Goal: Transaction & Acquisition: Purchase product/service

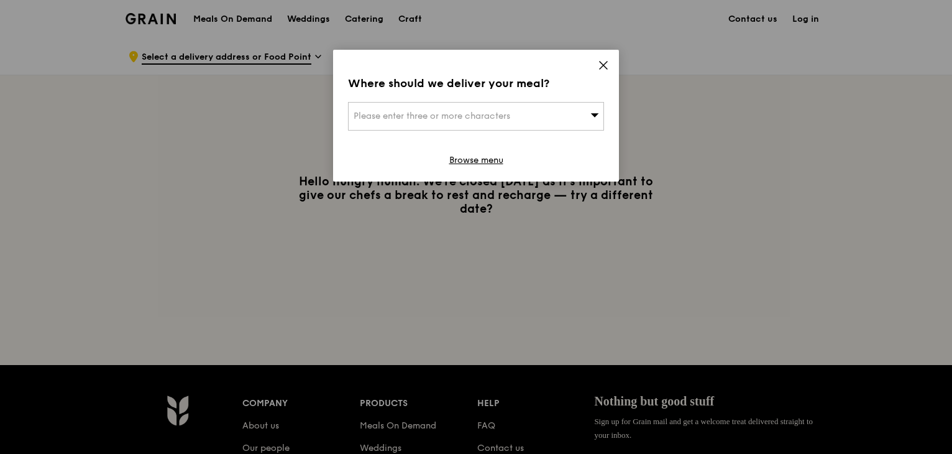
click at [600, 60] on icon at bounding box center [603, 65] width 11 height 11
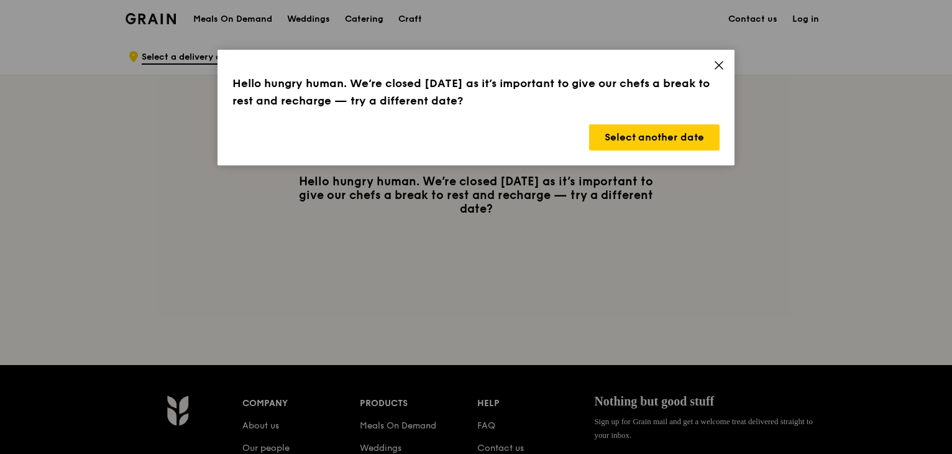
click at [719, 63] on icon at bounding box center [718, 65] width 11 height 11
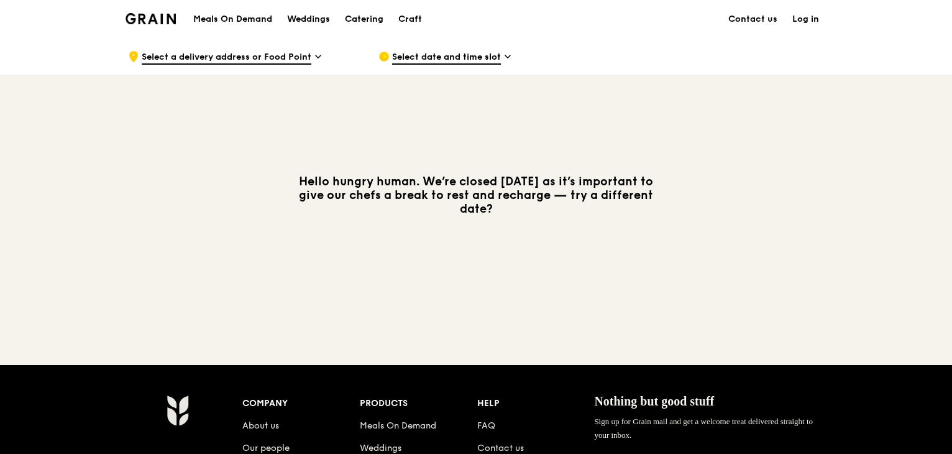
click at [237, 9] on div "Meals On Demand Weddings Catering Craft" at bounding box center [308, 19] width 244 height 38
click at [240, 22] on h1 "Meals On Demand" at bounding box center [232, 19] width 79 height 12
click at [239, 22] on h1 "Meals On Demand" at bounding box center [232, 19] width 79 height 12
click at [239, 21] on h1 "Meals On Demand" at bounding box center [232, 19] width 79 height 12
click at [239, 16] on h1 "Meals On Demand" at bounding box center [232, 19] width 79 height 12
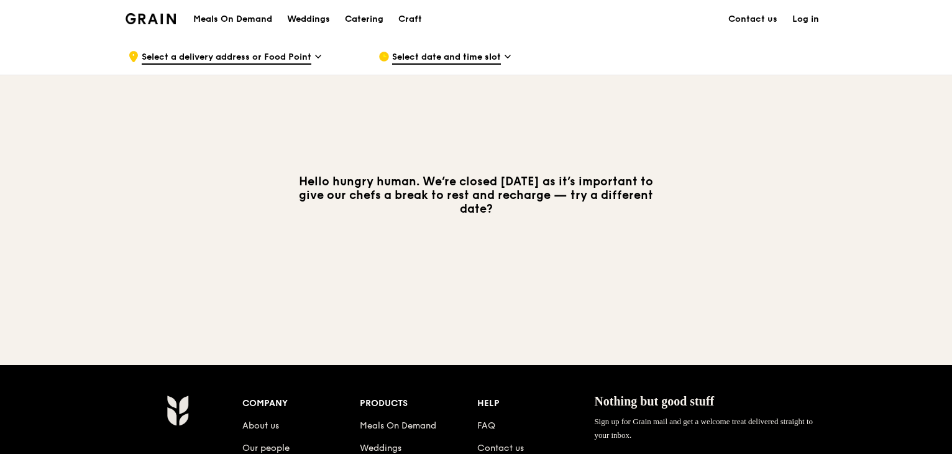
click at [144, 18] on img at bounding box center [151, 18] width 50 height 11
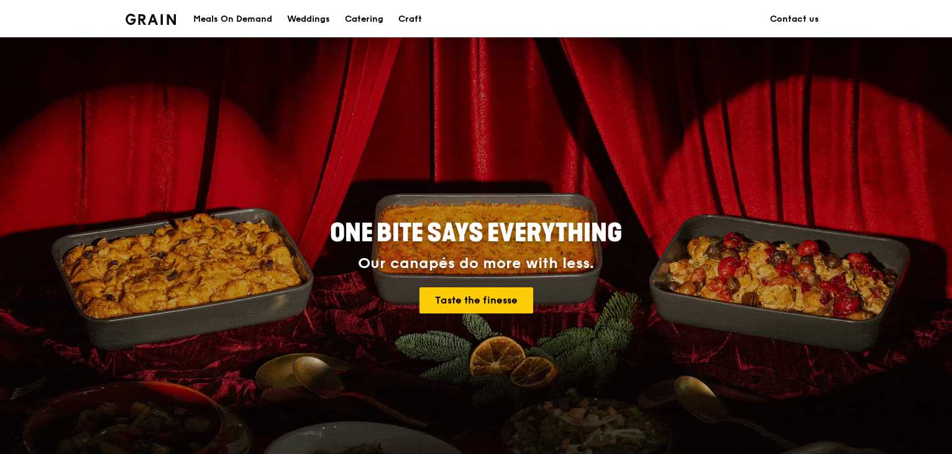
scroll to position [497, 0]
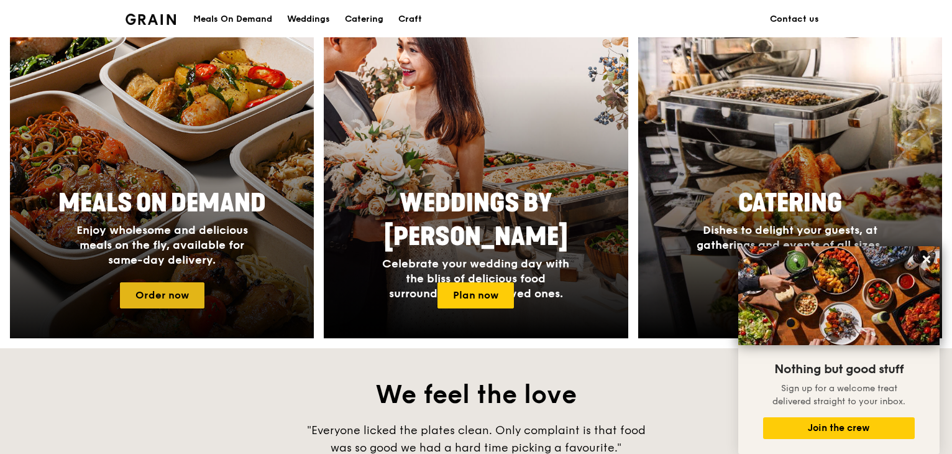
click at [163, 289] on link "Order now" at bounding box center [162, 295] width 84 height 26
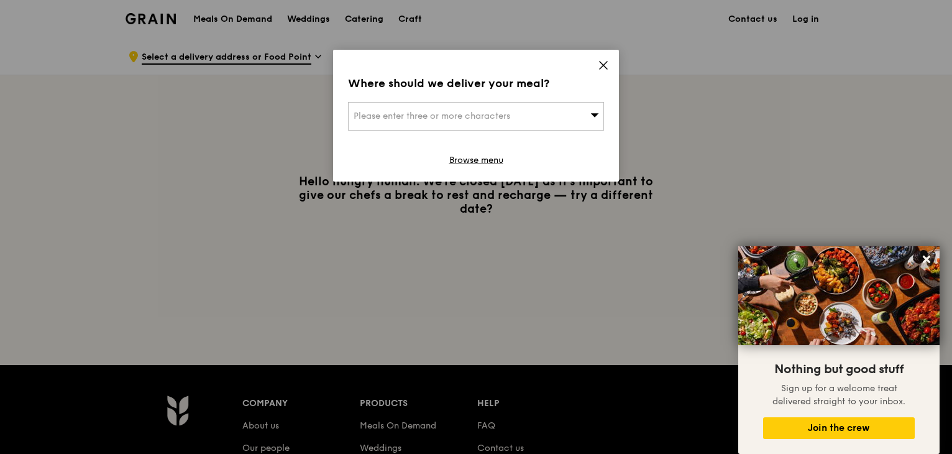
click at [523, 117] on div "Please enter three or more characters" at bounding box center [476, 116] width 256 height 29
click at [603, 60] on icon at bounding box center [603, 65] width 11 height 11
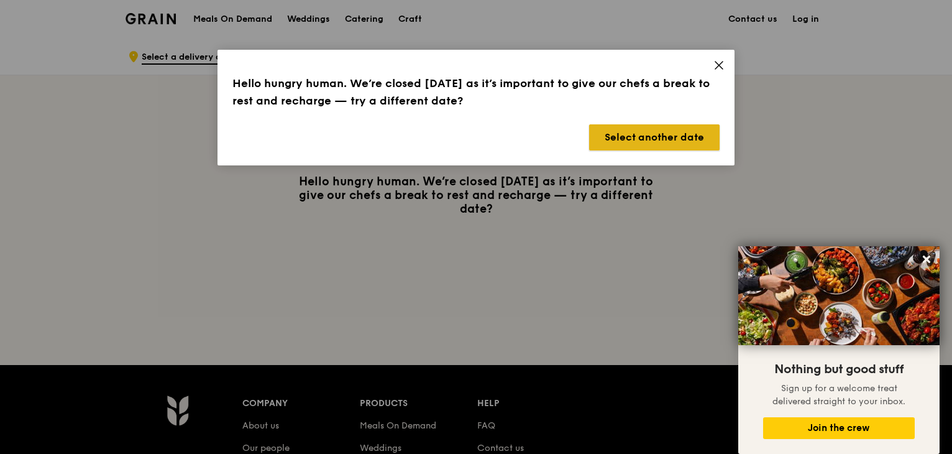
click at [644, 140] on button "Select another date" at bounding box center [654, 137] width 130 height 26
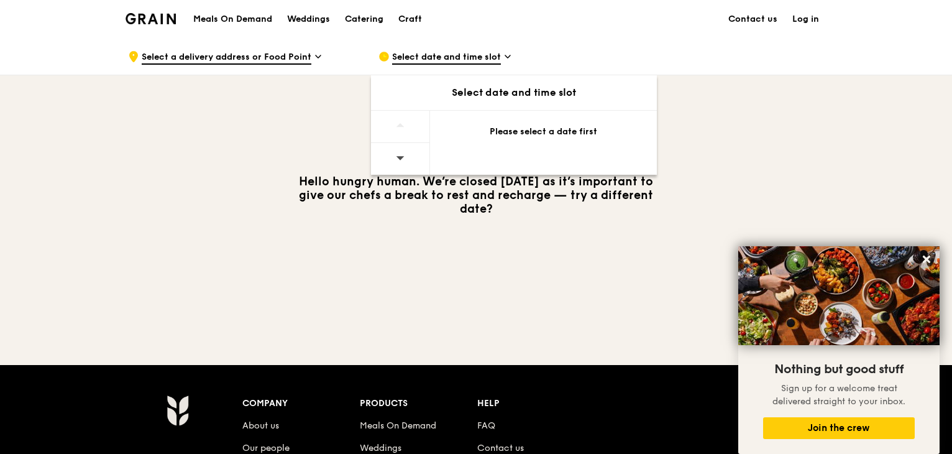
drag, startPoint x: 212, startPoint y: 137, endPoint x: 167, endPoint y: 32, distance: 113.6
click at [212, 131] on div "Hello hungry human. We’re closed [DATE] as it’s important to give our chefs a b…" at bounding box center [476, 195] width 716 height 240
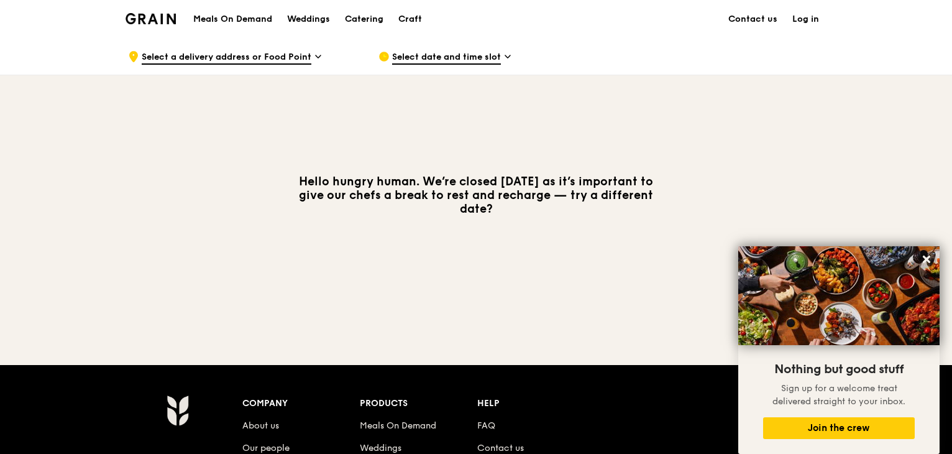
click at [164, 26] on div "Grain logo" at bounding box center [151, 17] width 50 height 37
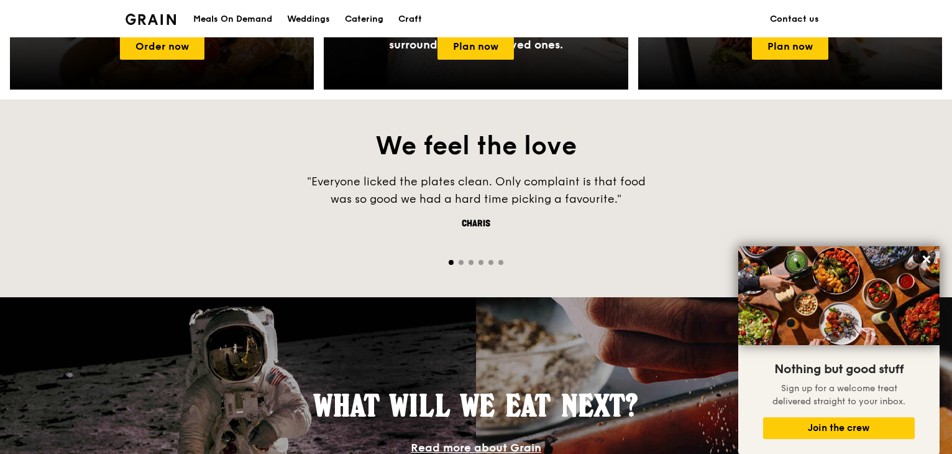
scroll to position [559, 0]
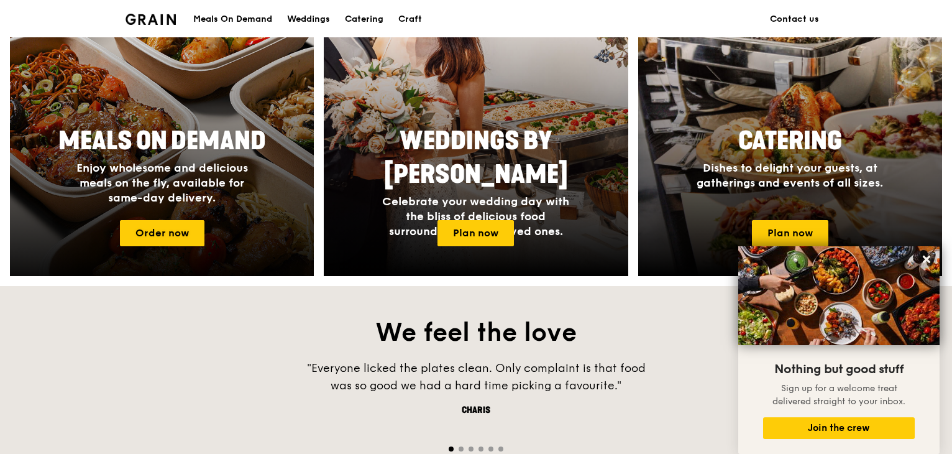
click at [193, 140] on span "Meals On Demand" at bounding box center [162, 141] width 208 height 30
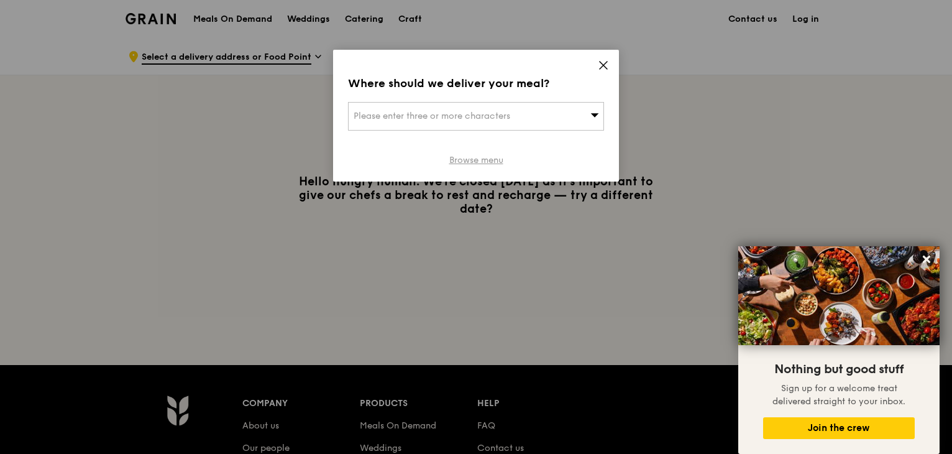
click at [481, 160] on link "Browse menu" at bounding box center [476, 160] width 54 height 12
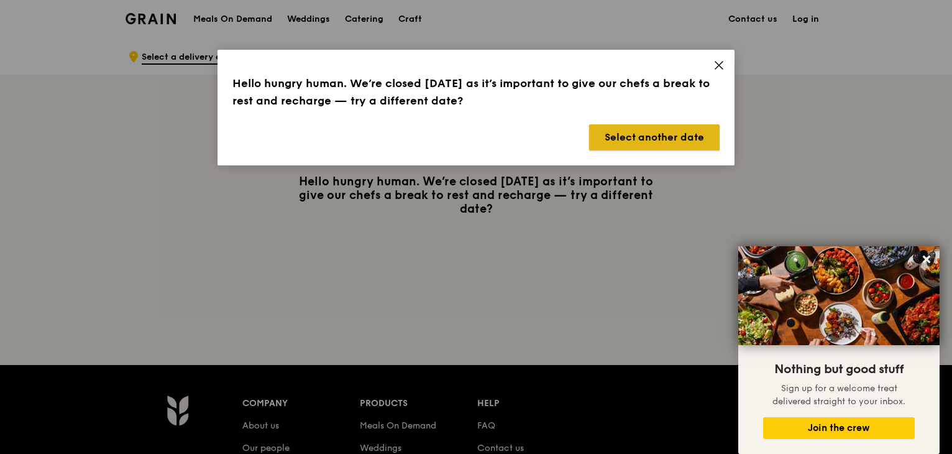
click at [680, 133] on button "Select another date" at bounding box center [654, 137] width 130 height 26
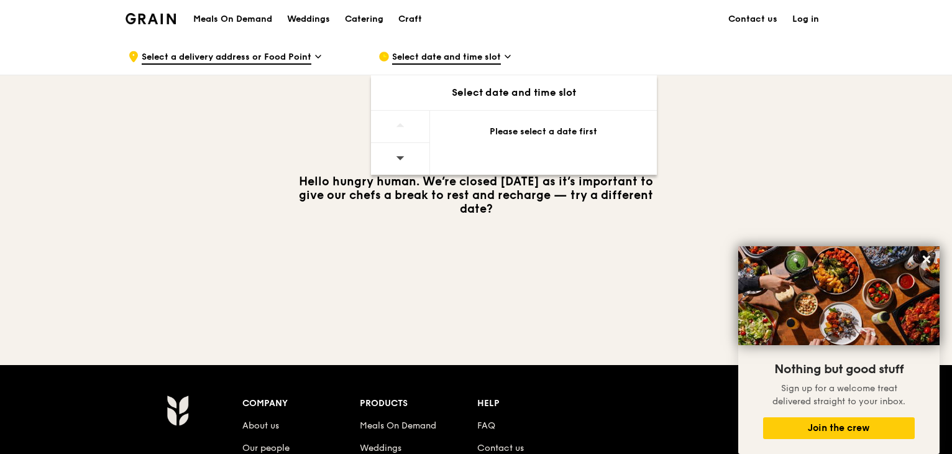
drag, startPoint x: 579, startPoint y: 142, endPoint x: 571, endPoint y: 140, distance: 8.3
click at [578, 141] on div "Please select a date first" at bounding box center [543, 134] width 227 height 47
click at [560, 132] on div "Please select a date first" at bounding box center [543, 132] width 197 height 12
click at [403, 132] on span at bounding box center [400, 125] width 9 height 29
click at [409, 166] on div at bounding box center [400, 159] width 59 height 32
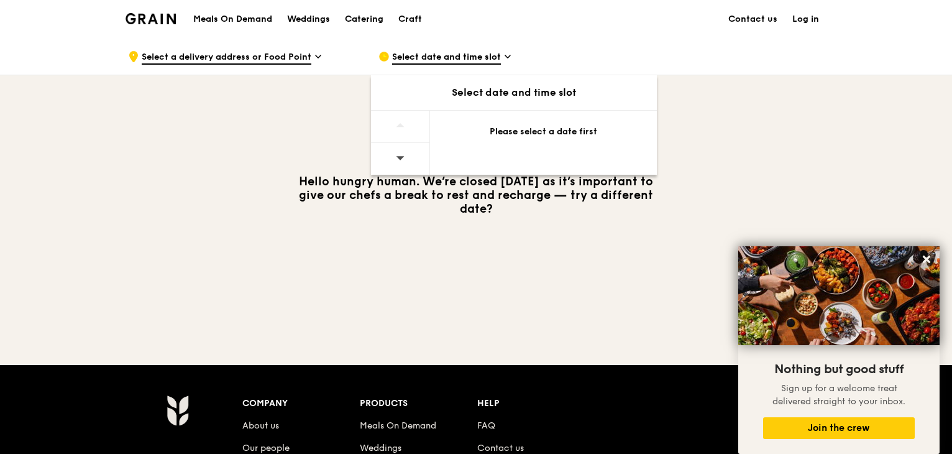
click at [395, 159] on div at bounding box center [400, 159] width 59 height 32
click at [406, 152] on div at bounding box center [400, 159] width 59 height 32
click at [401, 155] on icon at bounding box center [400, 157] width 9 height 9
click at [403, 158] on icon at bounding box center [400, 157] width 9 height 9
drag, startPoint x: 403, startPoint y: 158, endPoint x: 536, endPoint y: 127, distance: 136.4
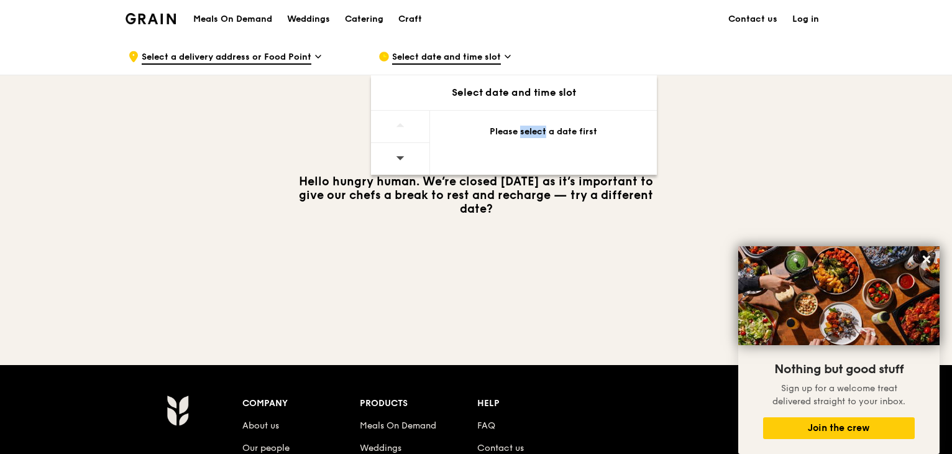
click at [404, 158] on icon at bounding box center [400, 157] width 9 height 9
click at [536, 127] on div "Please select a date first" at bounding box center [543, 132] width 197 height 12
click at [591, 135] on div "Please select a date first" at bounding box center [543, 132] width 197 height 12
click at [931, 258] on icon at bounding box center [926, 258] width 11 height 11
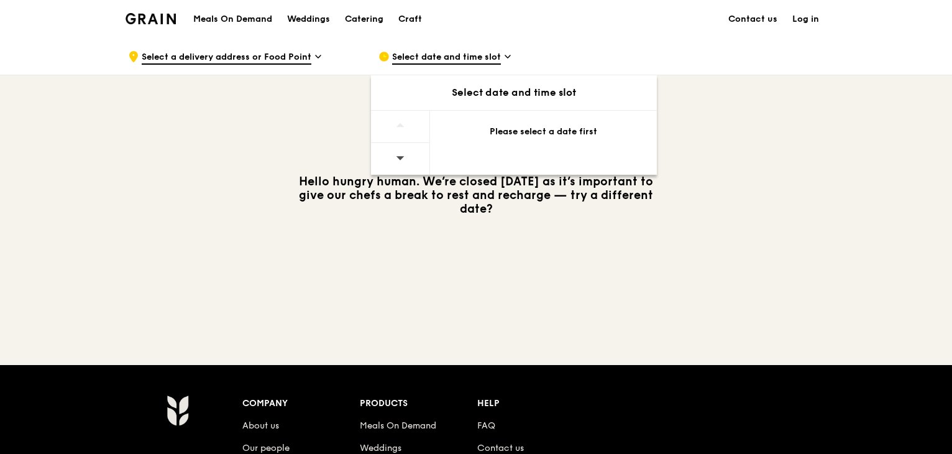
click at [520, 93] on div "Select date and time slot" at bounding box center [514, 92] width 286 height 15
click at [555, 150] on div "Please select a date first" at bounding box center [543, 134] width 227 height 47
click at [399, 150] on span at bounding box center [400, 157] width 9 height 29
click at [398, 156] on icon at bounding box center [400, 158] width 8 height 4
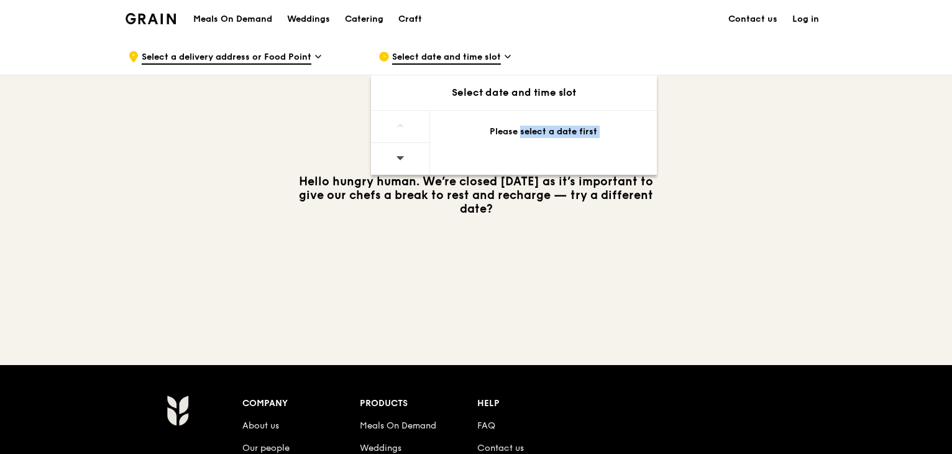
click at [398, 156] on icon at bounding box center [400, 158] width 8 height 4
drag, startPoint x: 596, startPoint y: 268, endPoint x: 555, endPoint y: 148, distance: 127.3
click at [593, 267] on div "Hello hungry human. We’re closed [DATE] as it’s important to give our chefs a b…" at bounding box center [476, 195] width 716 height 240
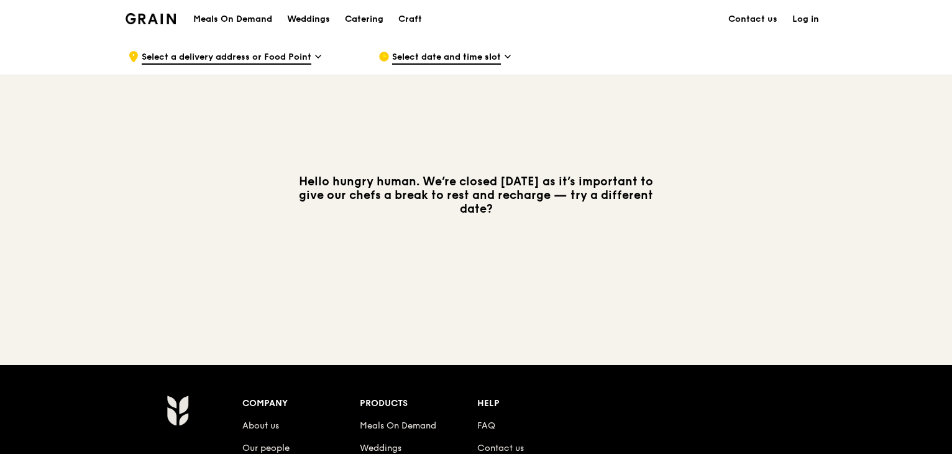
click at [214, 16] on h1 "Meals On Demand" at bounding box center [232, 19] width 79 height 12
click at [242, 55] on span "Select a delivery address or Food Point" at bounding box center [227, 58] width 170 height 14
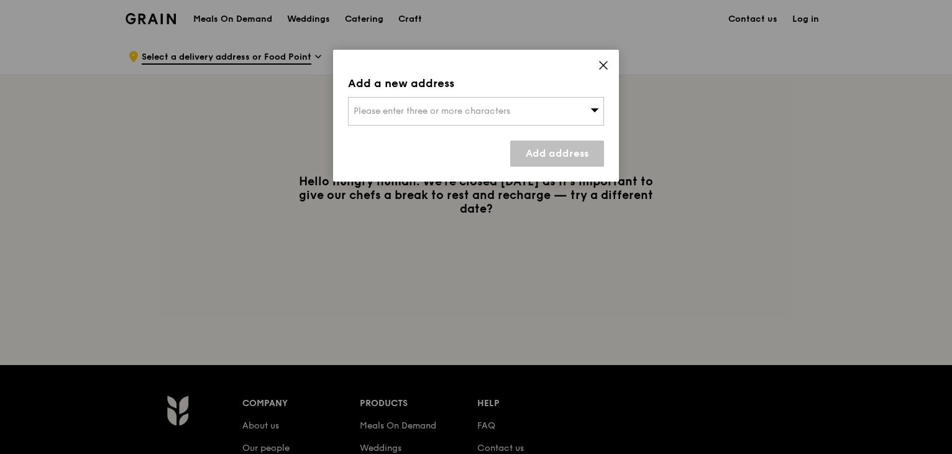
click at [497, 107] on span "Please enter three or more characters" at bounding box center [432, 111] width 157 height 11
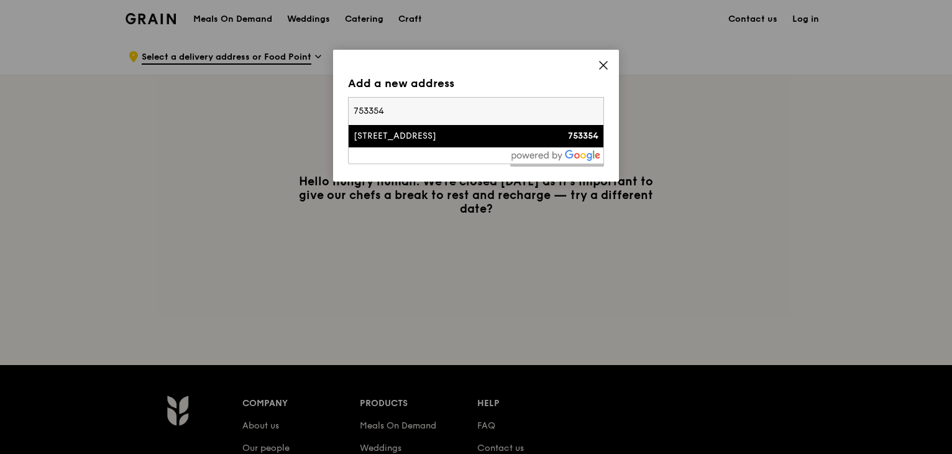
type input "753354"
click at [419, 132] on div "[STREET_ADDRESS]" at bounding box center [446, 136] width 184 height 12
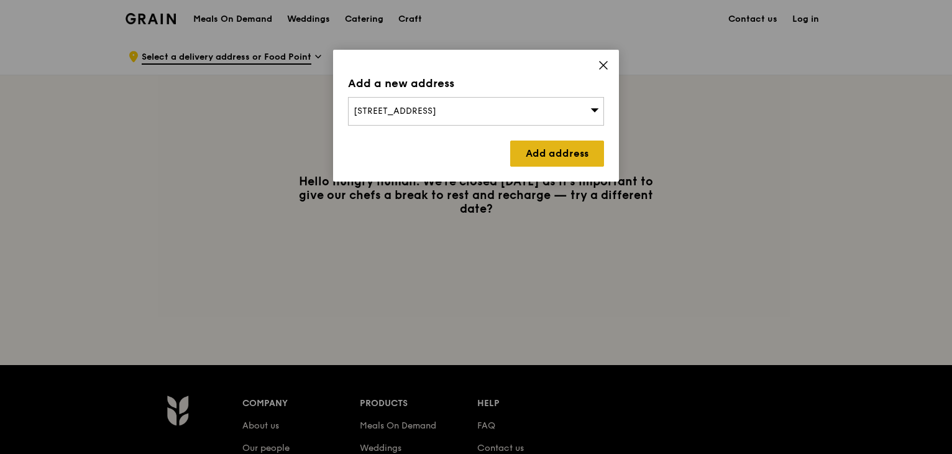
click at [551, 147] on link "Add address" at bounding box center [557, 153] width 94 height 26
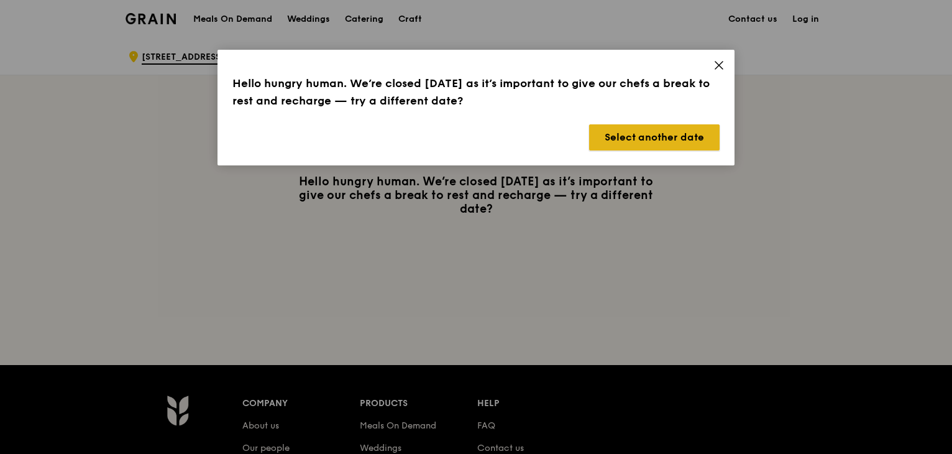
click at [654, 137] on button "Select another date" at bounding box center [654, 137] width 130 height 26
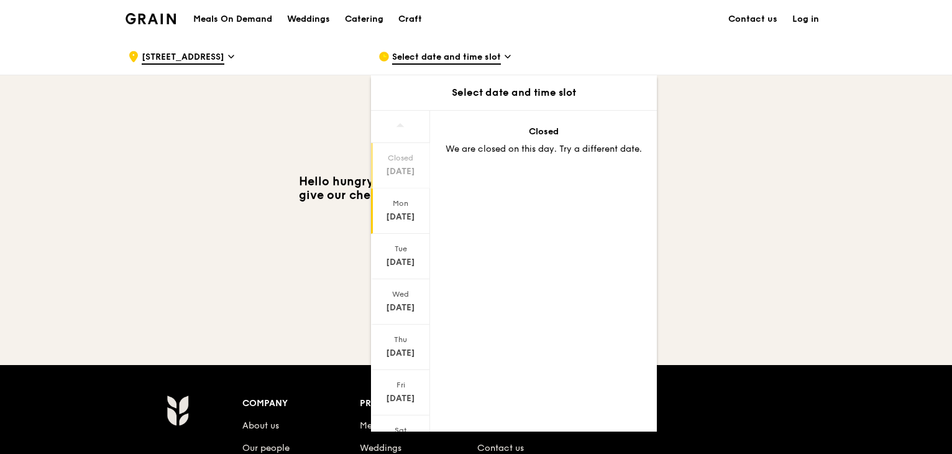
click at [404, 224] on div "[DATE]" at bounding box center [400, 210] width 59 height 45
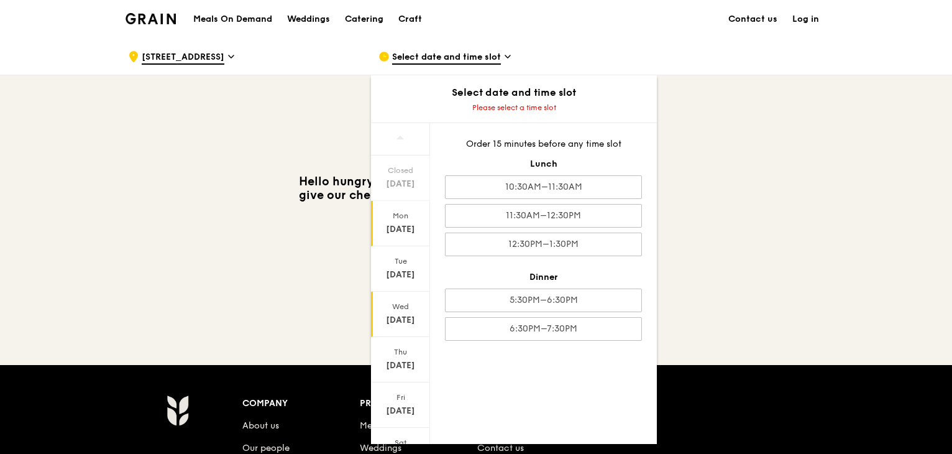
click at [397, 294] on div "[DATE]" at bounding box center [400, 313] width 59 height 45
click at [395, 363] on div "[DATE]" at bounding box center [400, 365] width 55 height 12
click at [760, 214] on div "Hello hungry human. We’re closed [DATE] as it’s important to give our chefs a b…" at bounding box center [476, 195] width 701 height 41
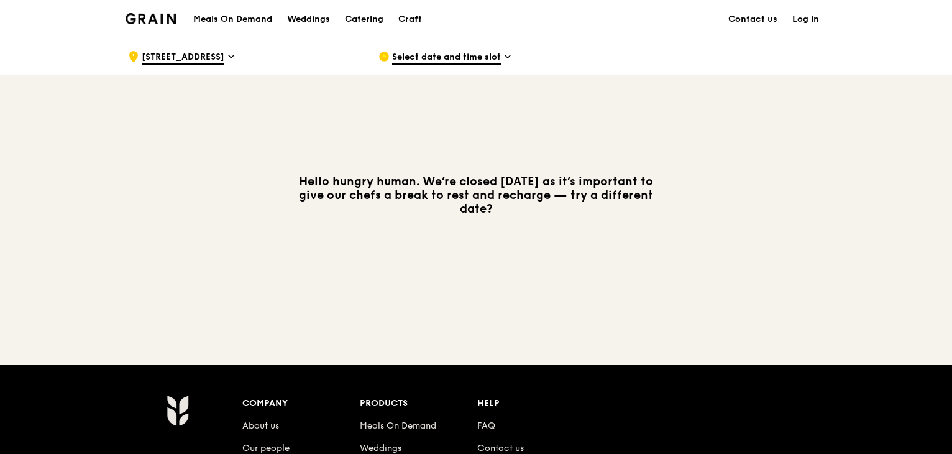
click at [435, 51] on span "Select date and time slot" at bounding box center [446, 58] width 109 height 14
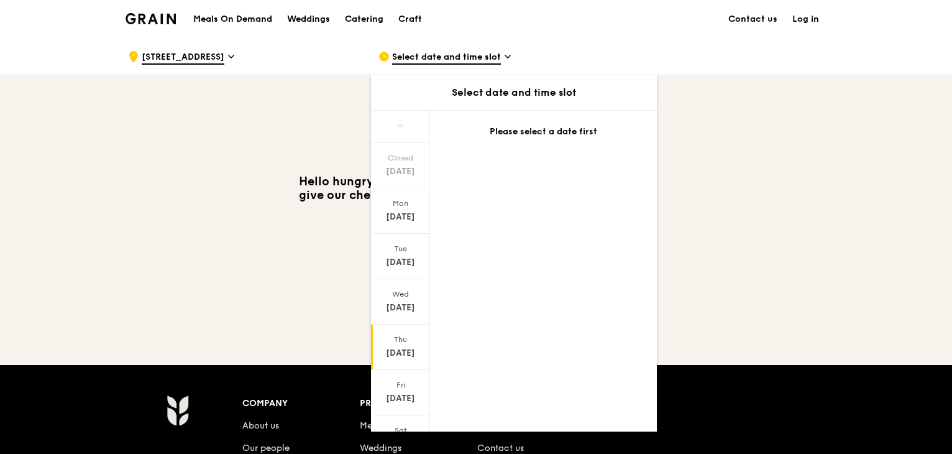
click at [399, 341] on div "[DATE]" at bounding box center [400, 346] width 59 height 45
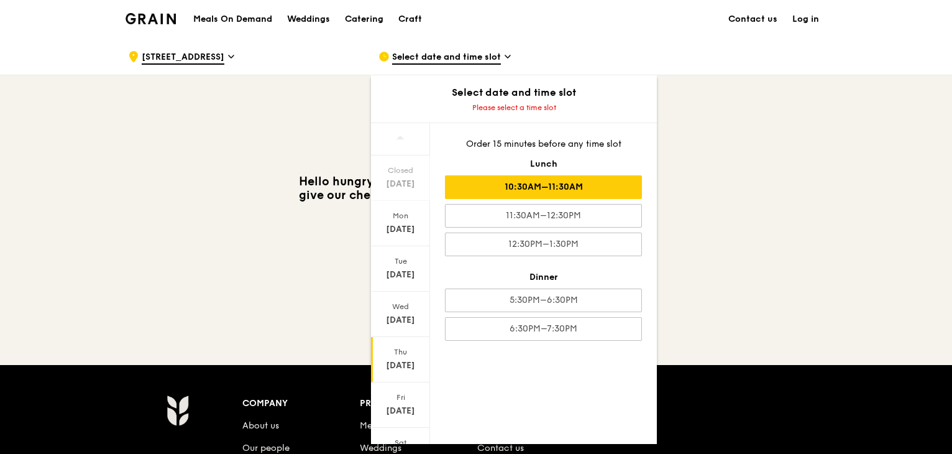
click at [530, 181] on div "10:30AM–11:30AM" at bounding box center [543, 187] width 197 height 24
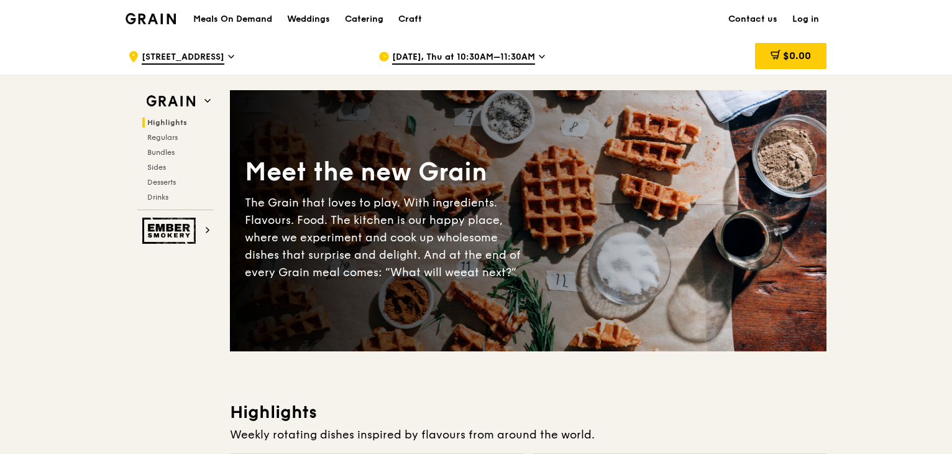
click at [216, 19] on h1 "Meals On Demand" at bounding box center [232, 19] width 79 height 12
click at [226, 21] on h1 "Meals On Demand" at bounding box center [232, 19] width 79 height 12
click at [134, 14] on img at bounding box center [151, 18] width 50 height 11
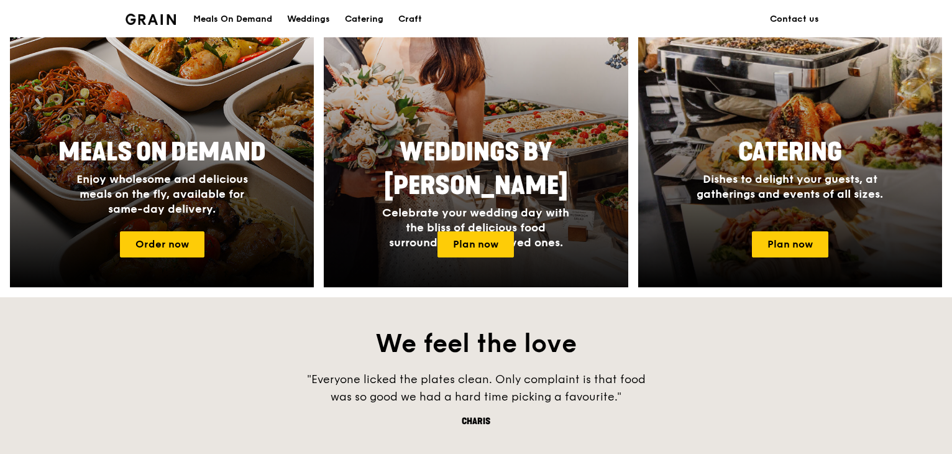
scroll to position [459, 0]
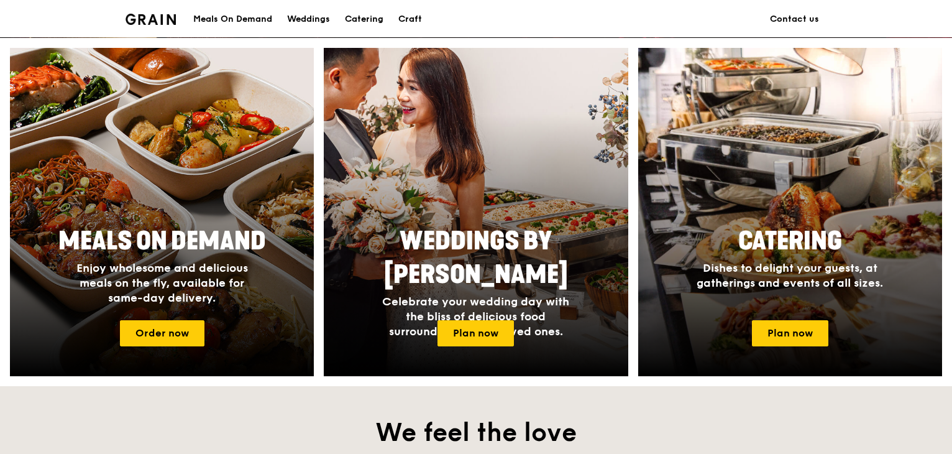
click at [226, 16] on div "Meals On Demand" at bounding box center [232, 19] width 79 height 37
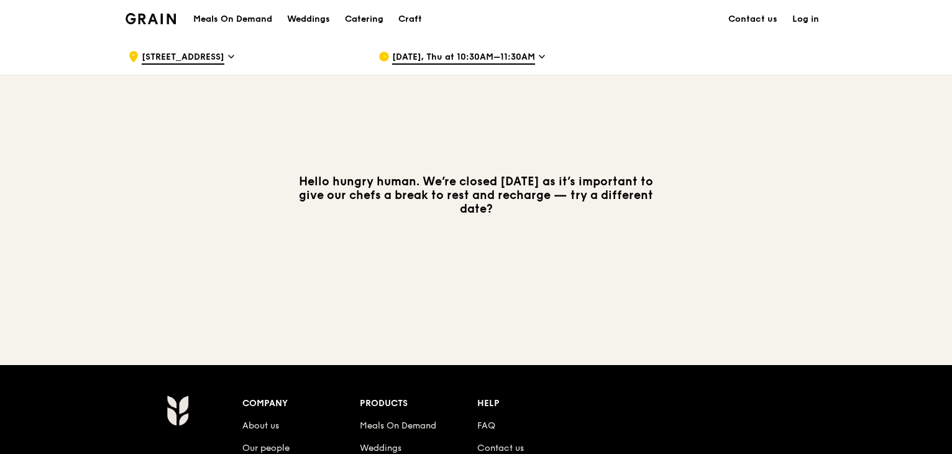
click at [398, 191] on h3 "Hello hungry human. We’re closed [DATE] as it’s important to give our chefs a b…" at bounding box center [476, 195] width 373 height 41
click at [263, 21] on h1 "Meals On Demand" at bounding box center [232, 19] width 79 height 12
click at [255, 18] on h1 "Meals On Demand" at bounding box center [232, 19] width 79 height 12
click at [136, 12] on div "Grain logo" at bounding box center [151, 17] width 50 height 37
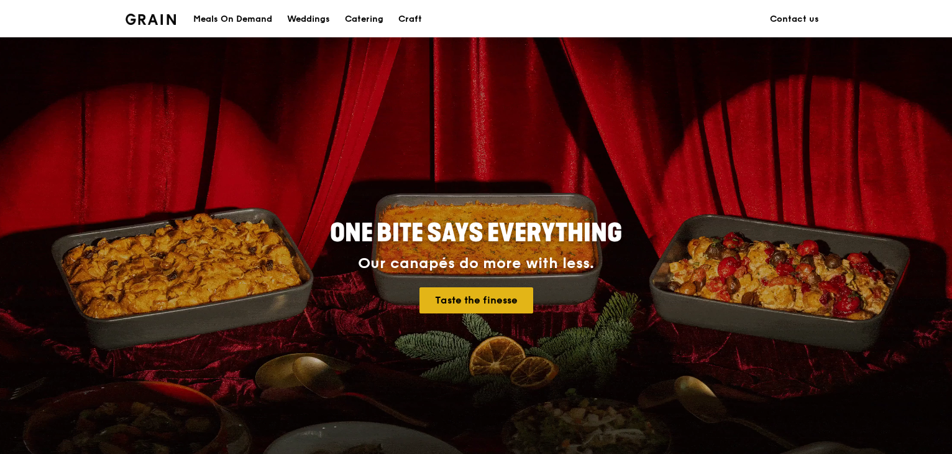
scroll to position [373, 0]
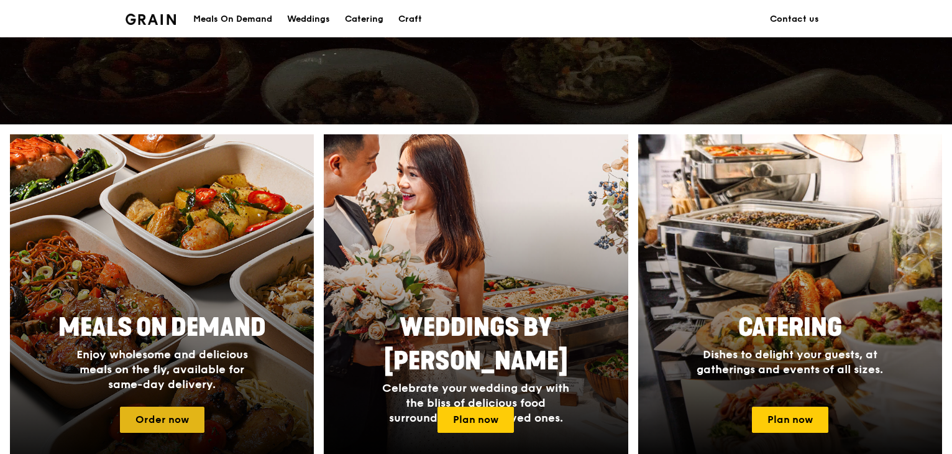
click at [174, 420] on link "Order now" at bounding box center [162, 419] width 84 height 26
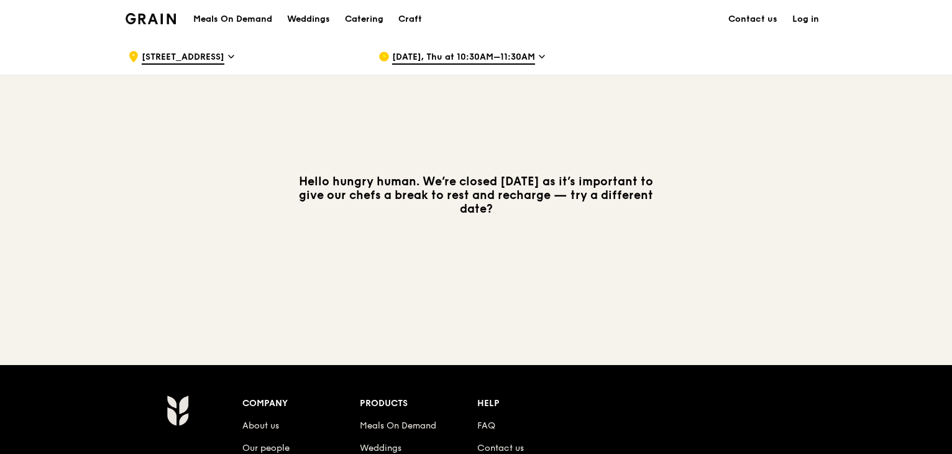
click at [444, 52] on span "[DATE], Thu at 10:30AM–11:30AM" at bounding box center [463, 58] width 143 height 14
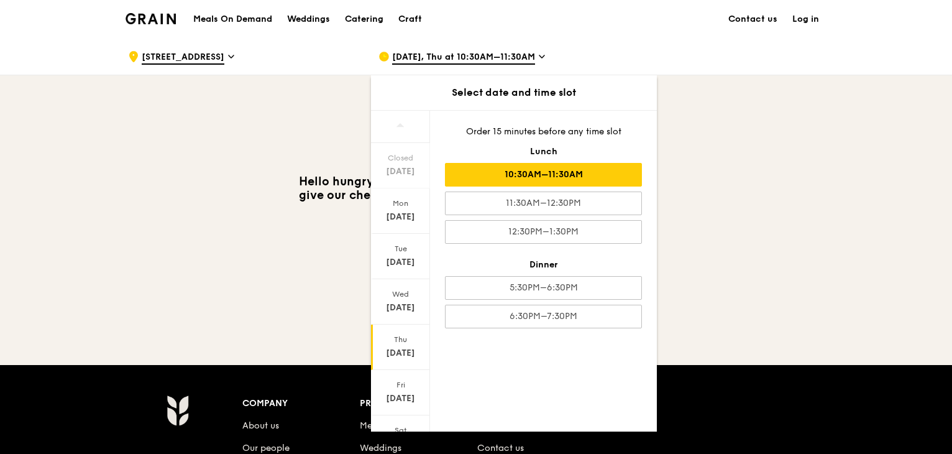
click at [405, 348] on div "[DATE]" at bounding box center [400, 353] width 55 height 12
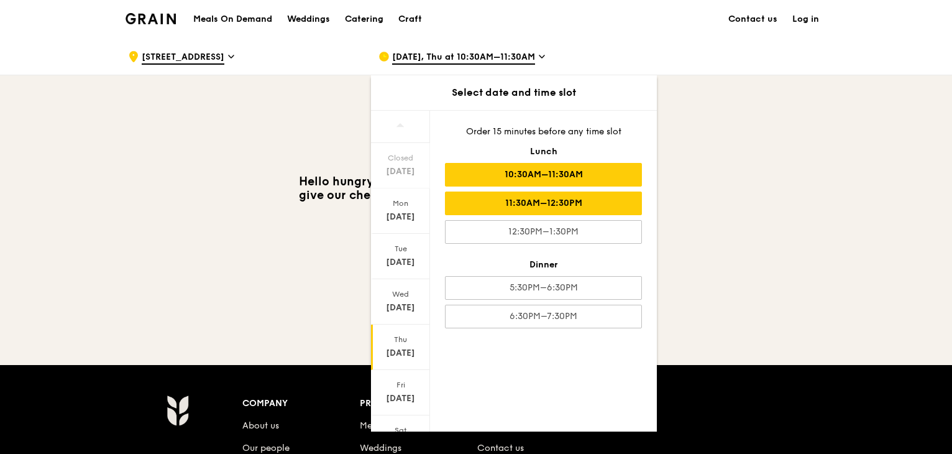
click at [548, 203] on div "11:30AM–12:30PM" at bounding box center [543, 203] width 197 height 24
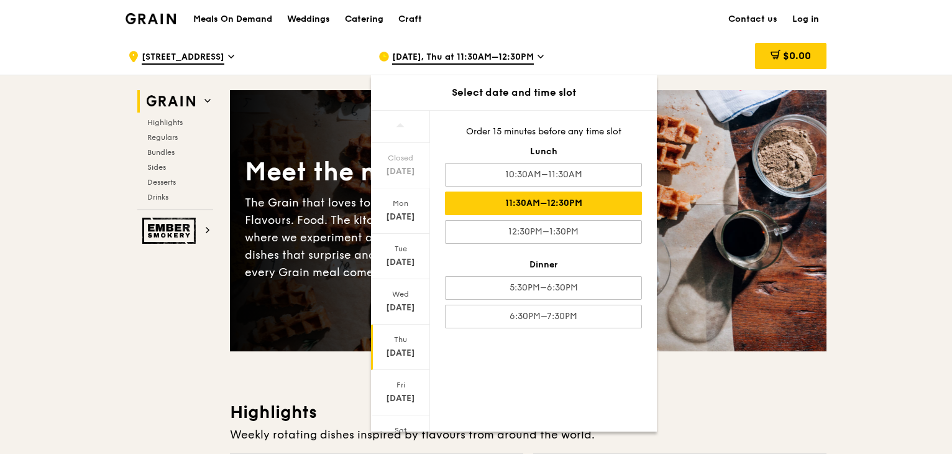
click at [753, 227] on div "Meet the new Grain The Grain that loves to play. With ingredients. Flavours. Fo…" at bounding box center [528, 220] width 596 height 160
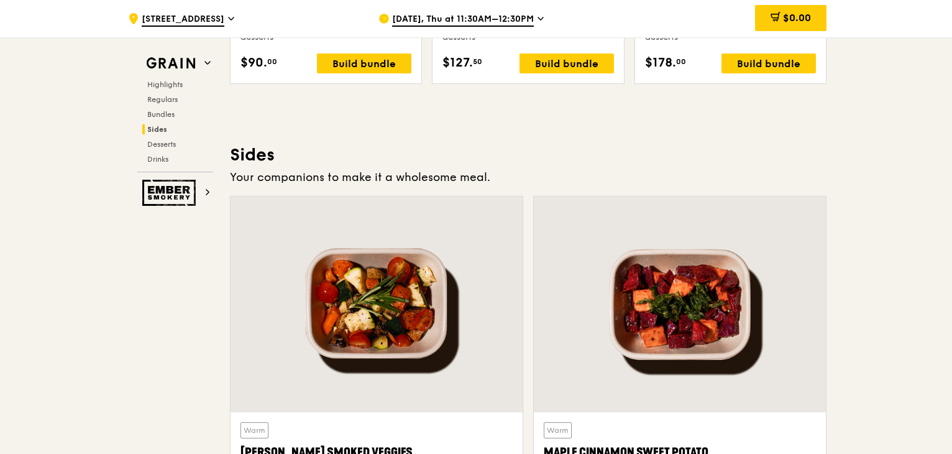
scroll to position [2858, 0]
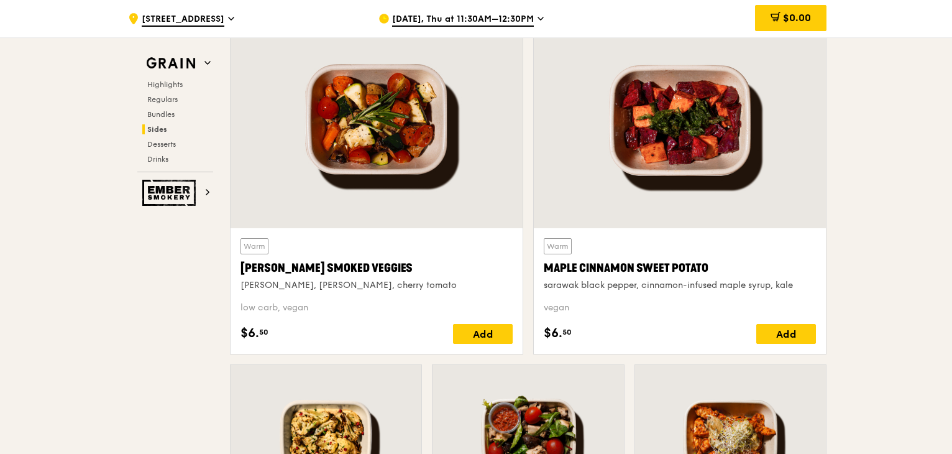
click at [330, 251] on div "Warm [PERSON_NAME] Smoked Veggies [PERSON_NAME], cherry tomato" at bounding box center [376, 264] width 272 height 53
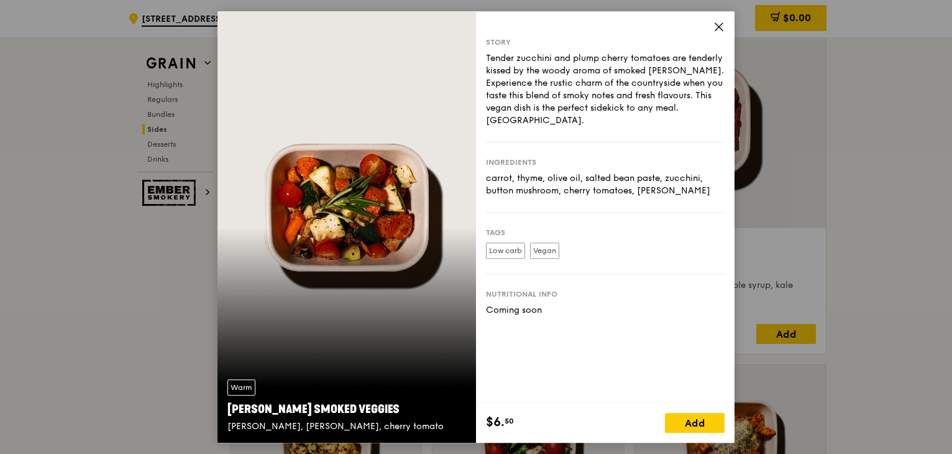
click at [714, 23] on icon at bounding box center [718, 26] width 11 height 11
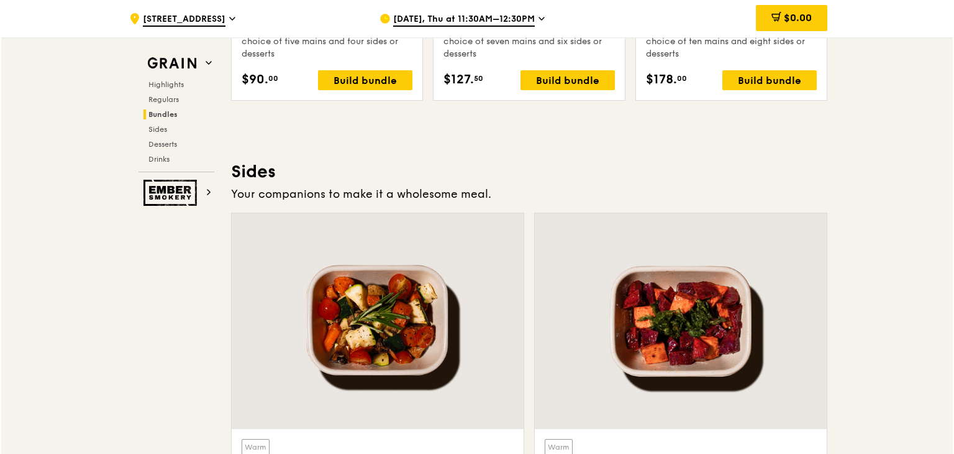
scroll to position [2423, 0]
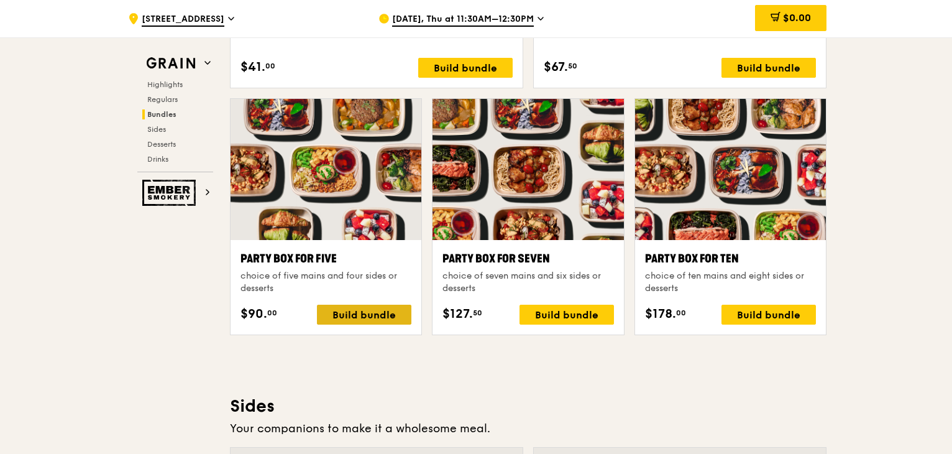
click at [377, 307] on div "Build bundle" at bounding box center [364, 314] width 94 height 20
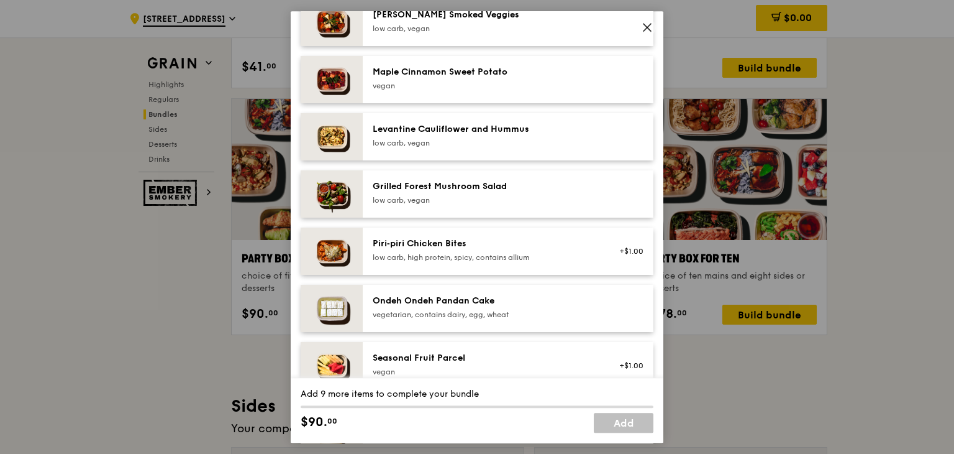
scroll to position [621, 0]
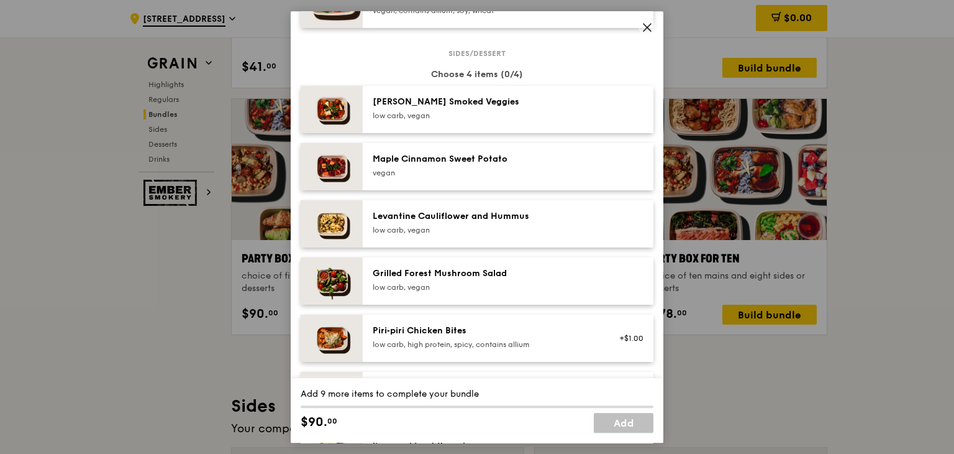
click at [649, 25] on icon at bounding box center [647, 27] width 7 height 7
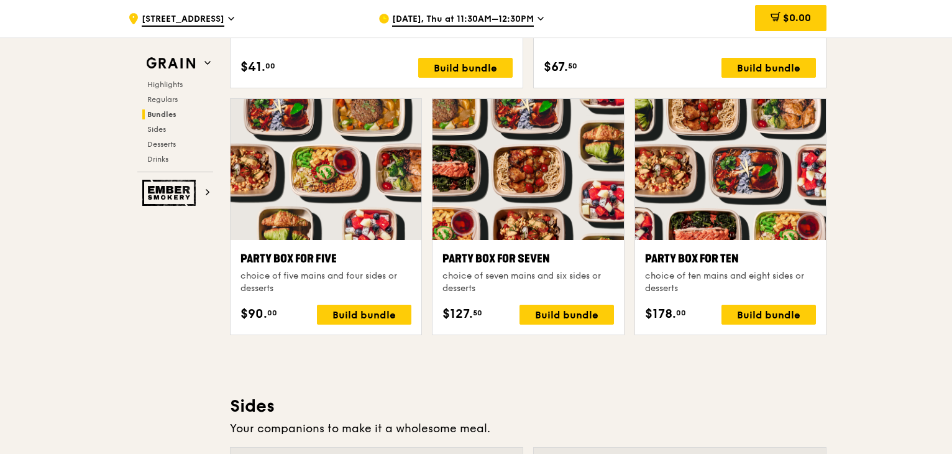
click at [816, 365] on div "Highlights Weekly rotating dishes inspired by flavours from around the world. W…" at bounding box center [528, 418] width 596 height 4883
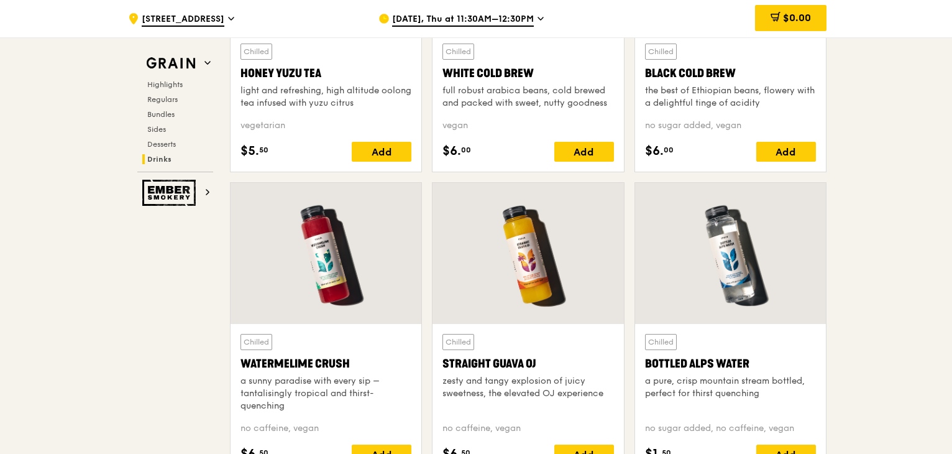
scroll to position [4722, 0]
